Goal: Complete application form: Complete application form

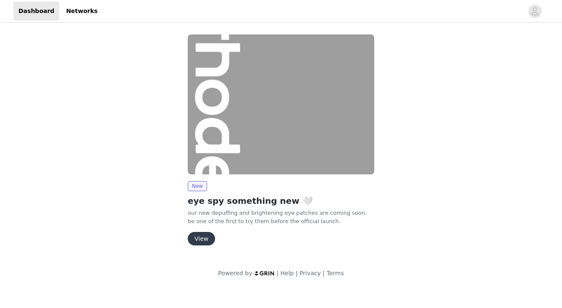
click at [206, 239] on button "View" at bounding box center [201, 238] width 27 height 13
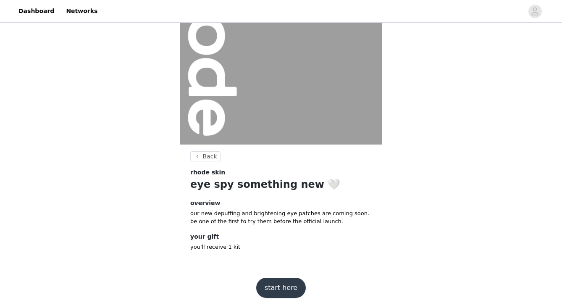
scroll to position [81, 0]
click at [282, 285] on button "start here" at bounding box center [281, 288] width 50 height 20
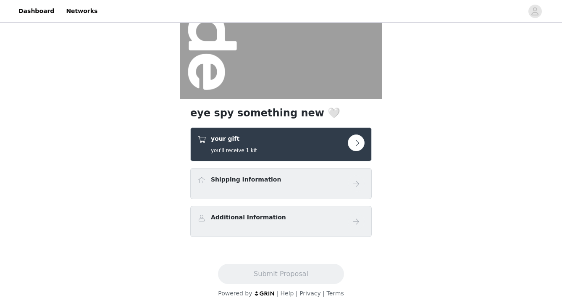
scroll to position [128, 0]
click at [287, 181] on div "Shipping Information" at bounding box center [272, 181] width 150 height 12
click at [363, 143] on button "button" at bounding box center [356, 142] width 17 height 17
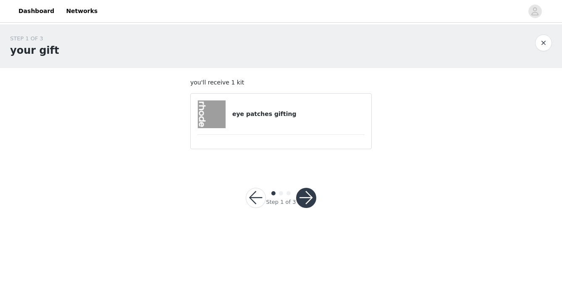
click at [307, 201] on button "button" at bounding box center [306, 198] width 20 height 20
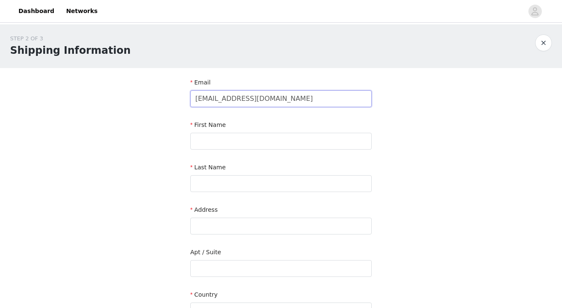
type input "[EMAIL_ADDRESS][DOMAIN_NAME]"
type input "[PERSON_NAME]"
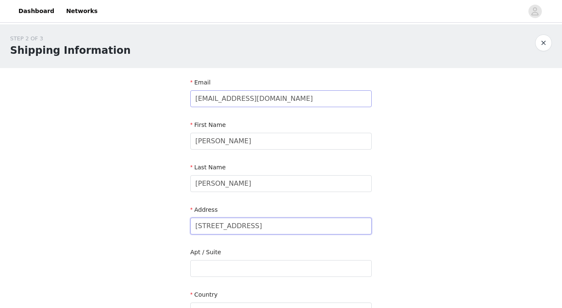
type input "[STREET_ADDRESS]"
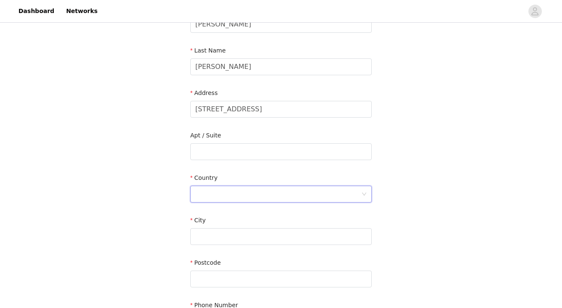
scroll to position [119, 0]
click at [233, 189] on div at bounding box center [278, 192] width 166 height 16
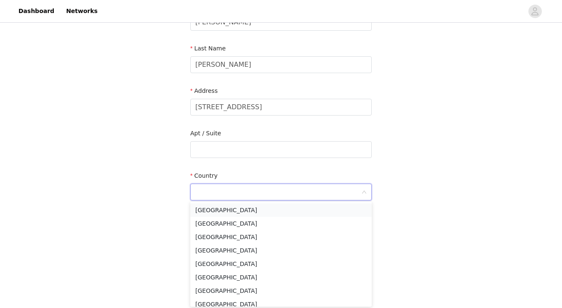
click at [230, 212] on li "[GEOGRAPHIC_DATA]" at bounding box center [280, 209] width 181 height 13
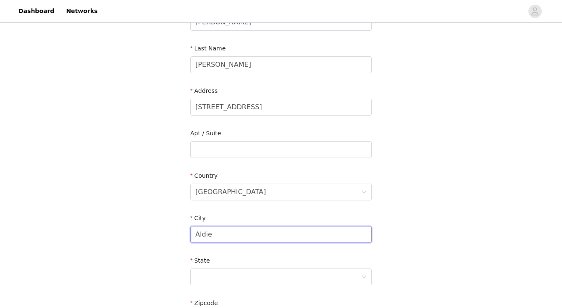
type input "Aldie"
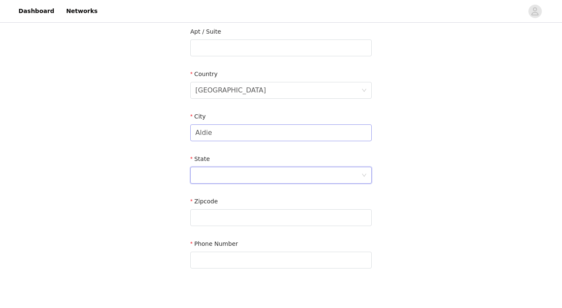
scroll to position [240, 0]
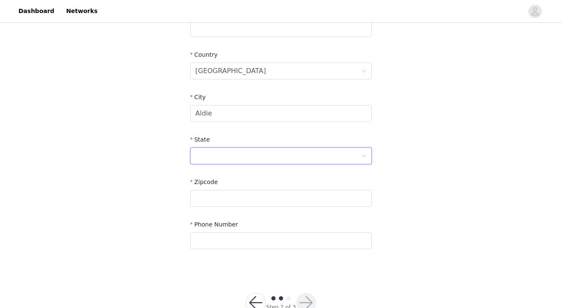
click at [264, 156] on div at bounding box center [278, 156] width 166 height 16
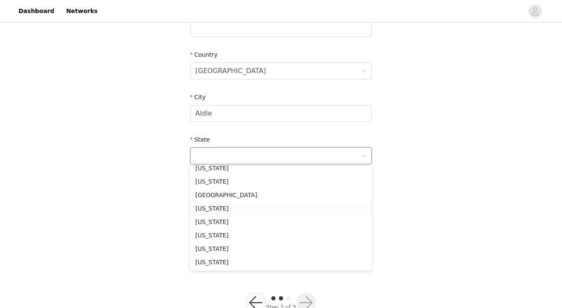
scroll to position [731, 0]
click at [245, 208] on li "[US_STATE]" at bounding box center [280, 207] width 181 height 13
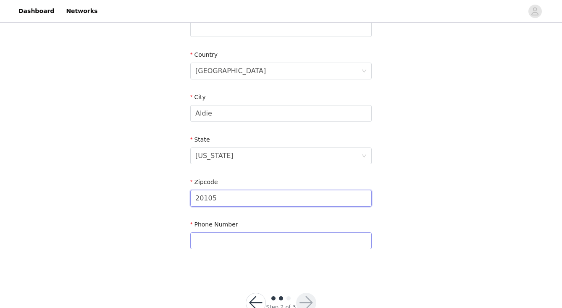
type input "20105"
type input "7249445482"
click at [266, 265] on section "Email [EMAIL_ADDRESS][DOMAIN_NAME] First Name [PERSON_NAME] Last Name [PERSON_N…" at bounding box center [280, 50] width 201 height 444
click at [304, 301] on button "button" at bounding box center [306, 303] width 20 height 20
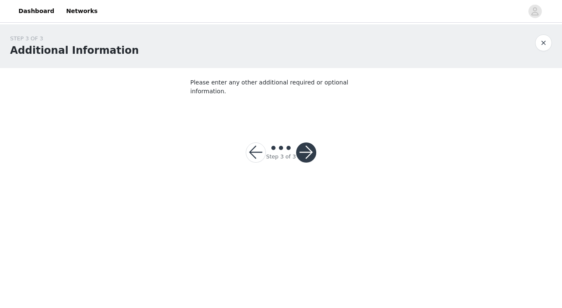
click at [309, 147] on button "button" at bounding box center [306, 152] width 20 height 20
